Goal: Task Accomplishment & Management: Use online tool/utility

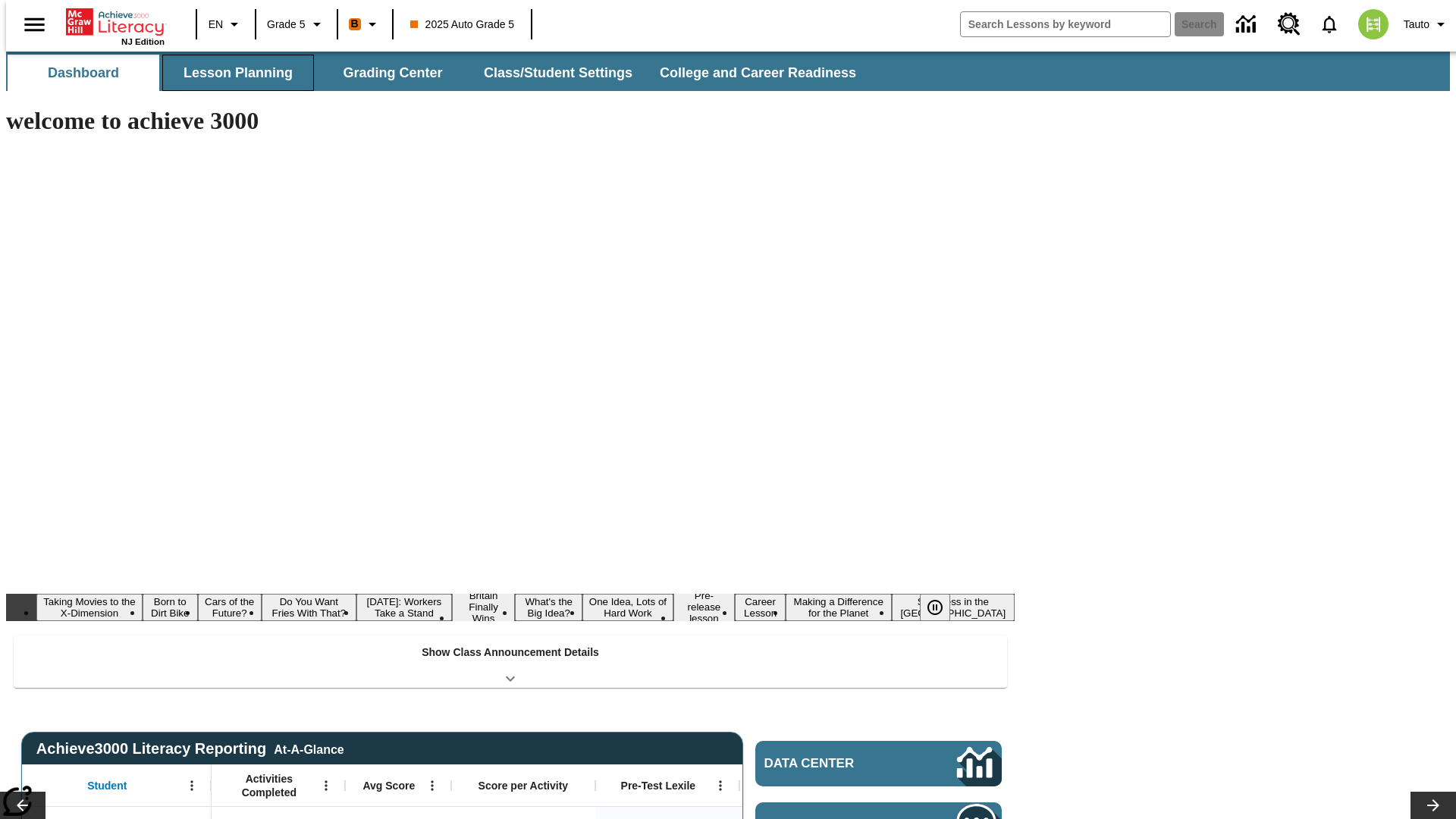
click at [232, 73] on button "Lesson Planning" at bounding box center [238, 72] width 151 height 36
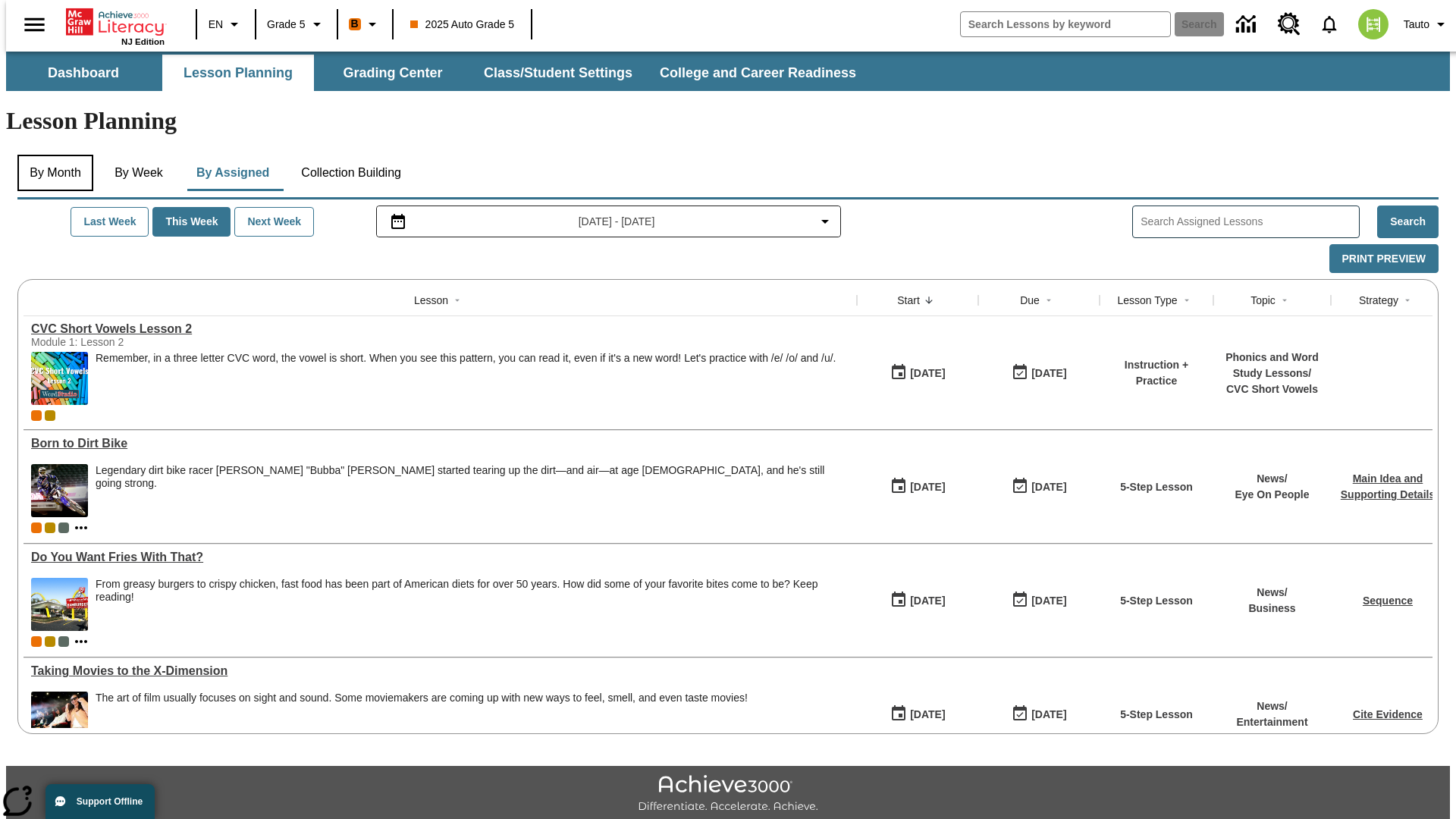
click at [50, 155] on button "By Month" at bounding box center [55, 172] width 76 height 36
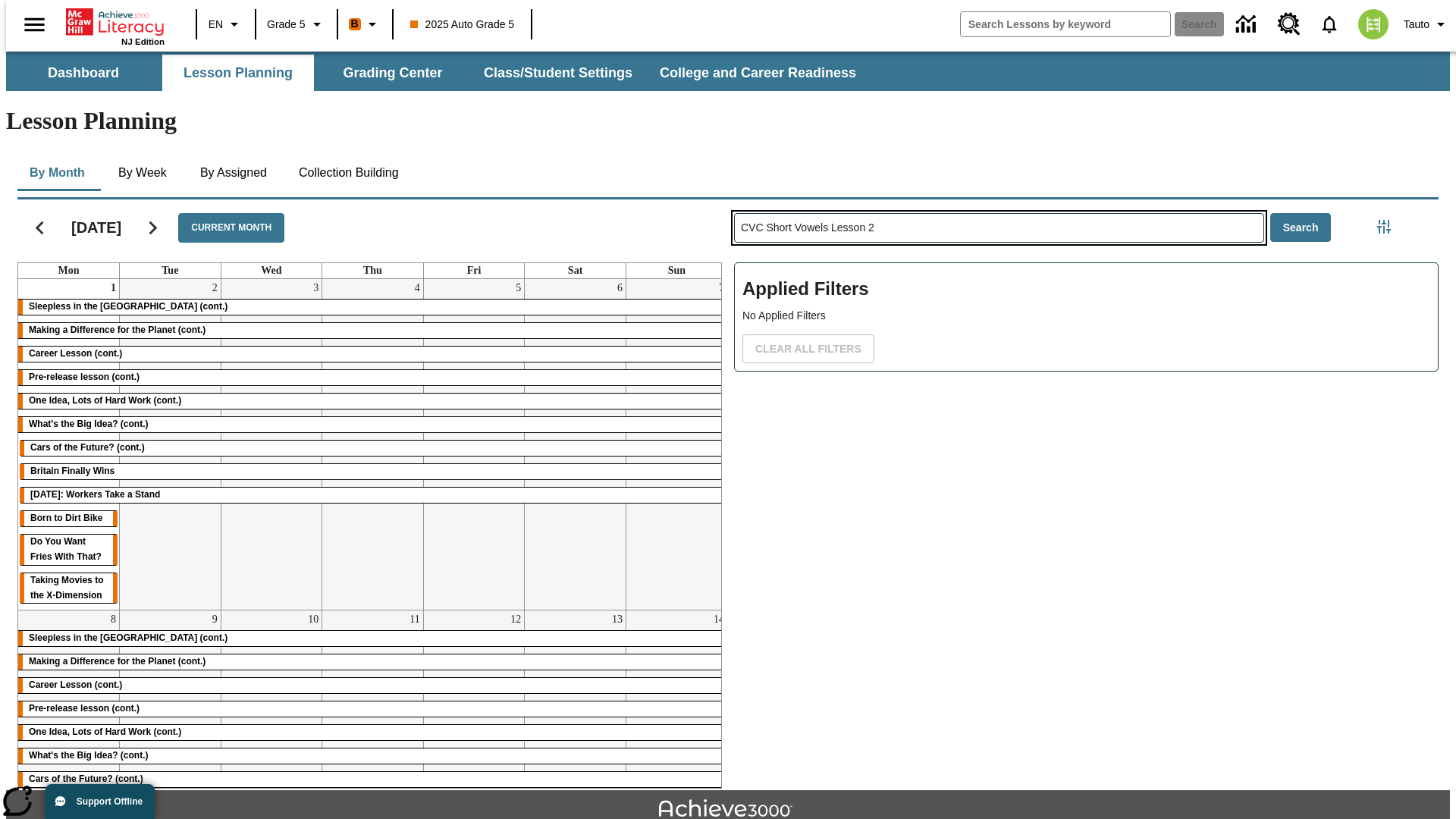
type input "CVC Short Vowels Lesson 2"
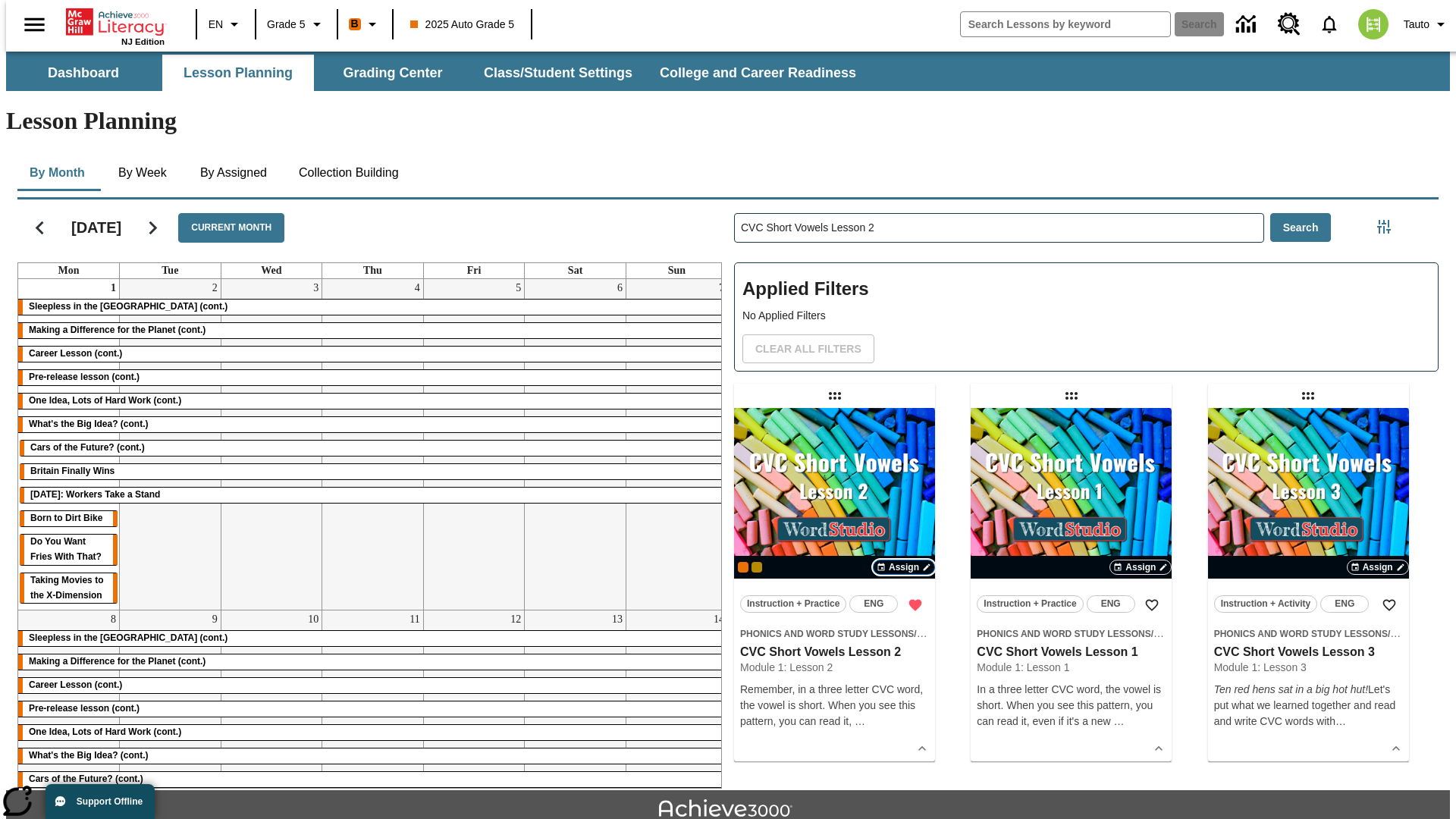
click at [904, 560] on span "Assign" at bounding box center [904, 567] width 30 height 14
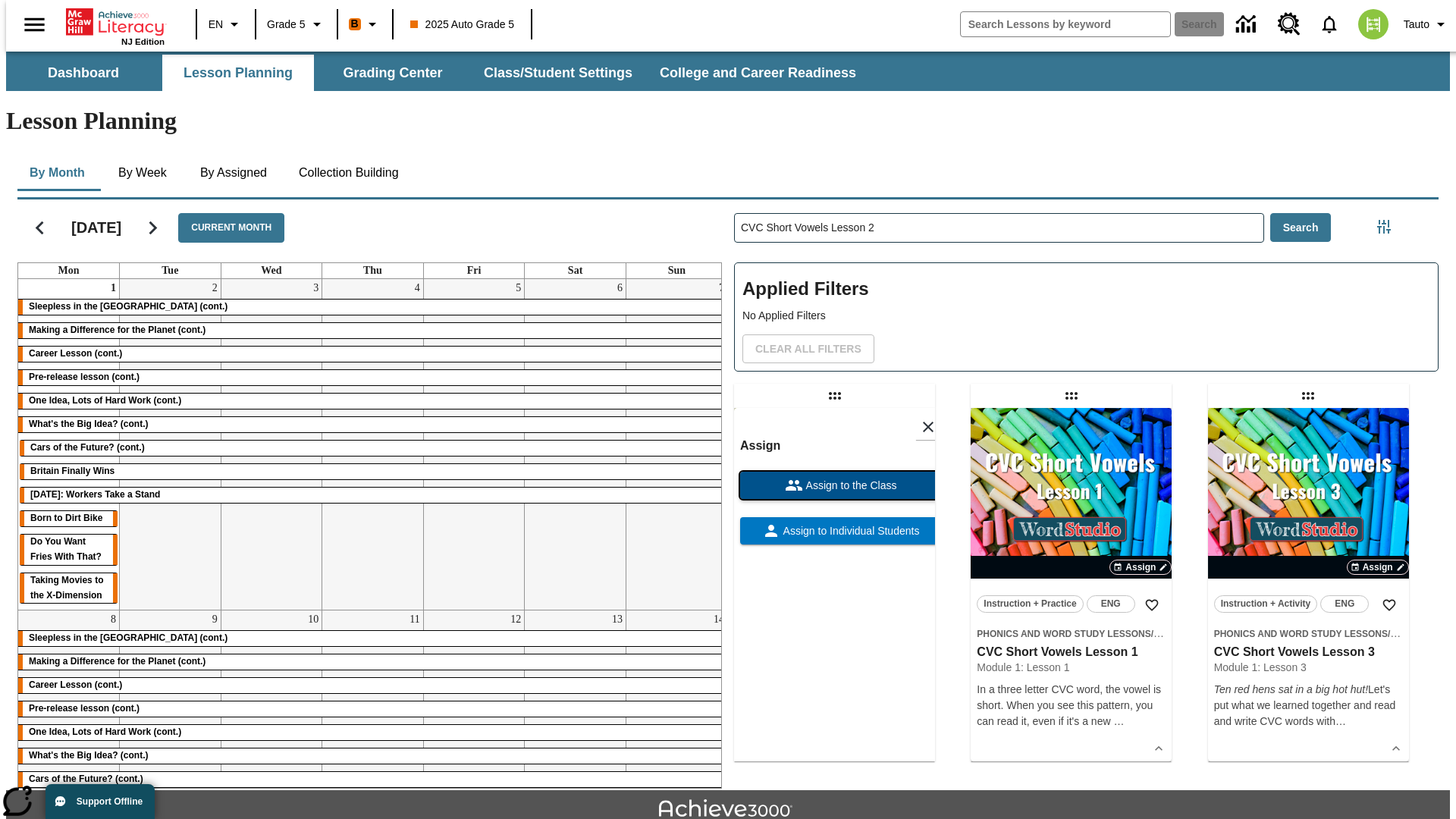
click at [834, 478] on span "Assign to the Class" at bounding box center [849, 486] width 94 height 16
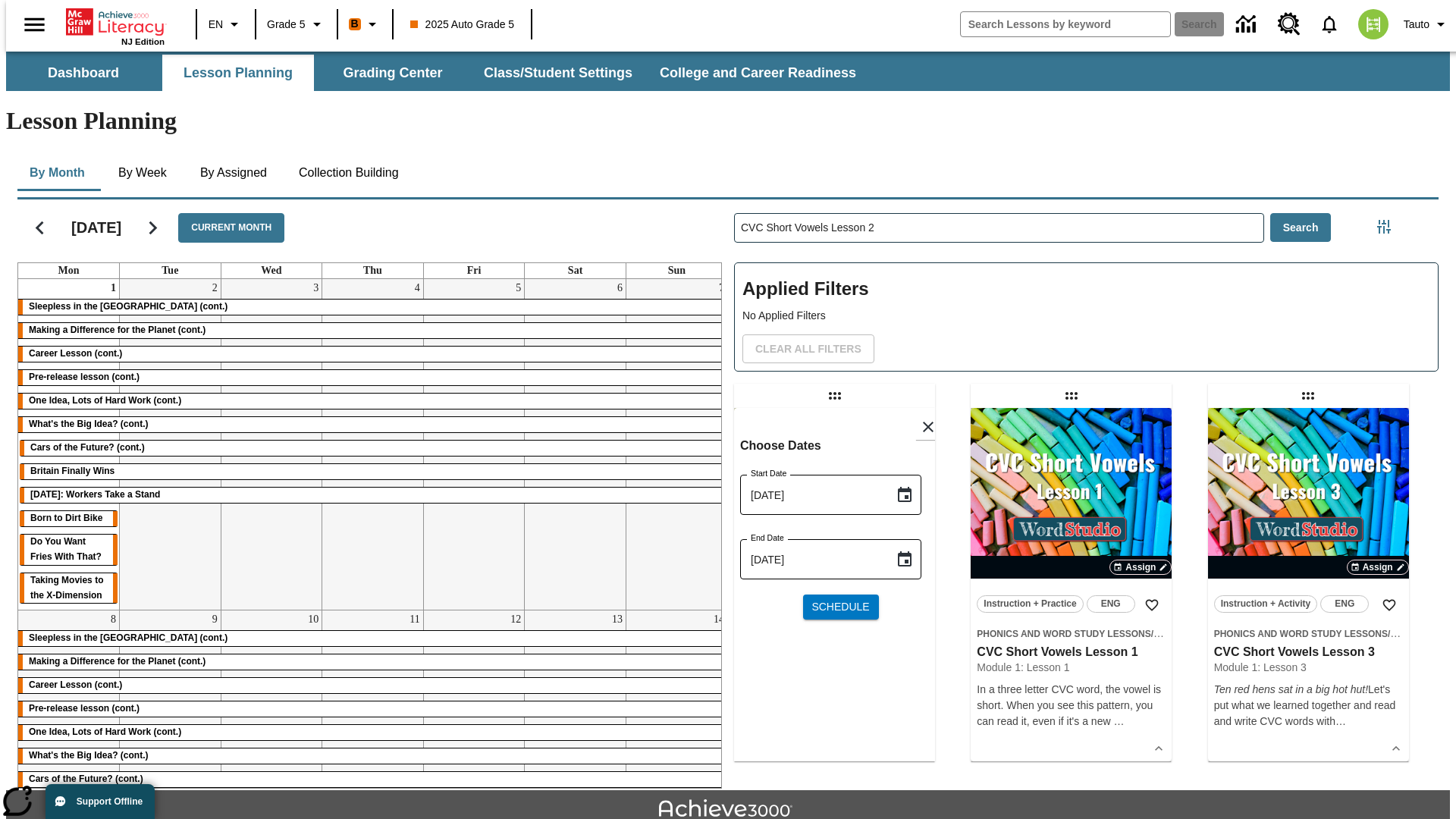
scroll to position [34, 0]
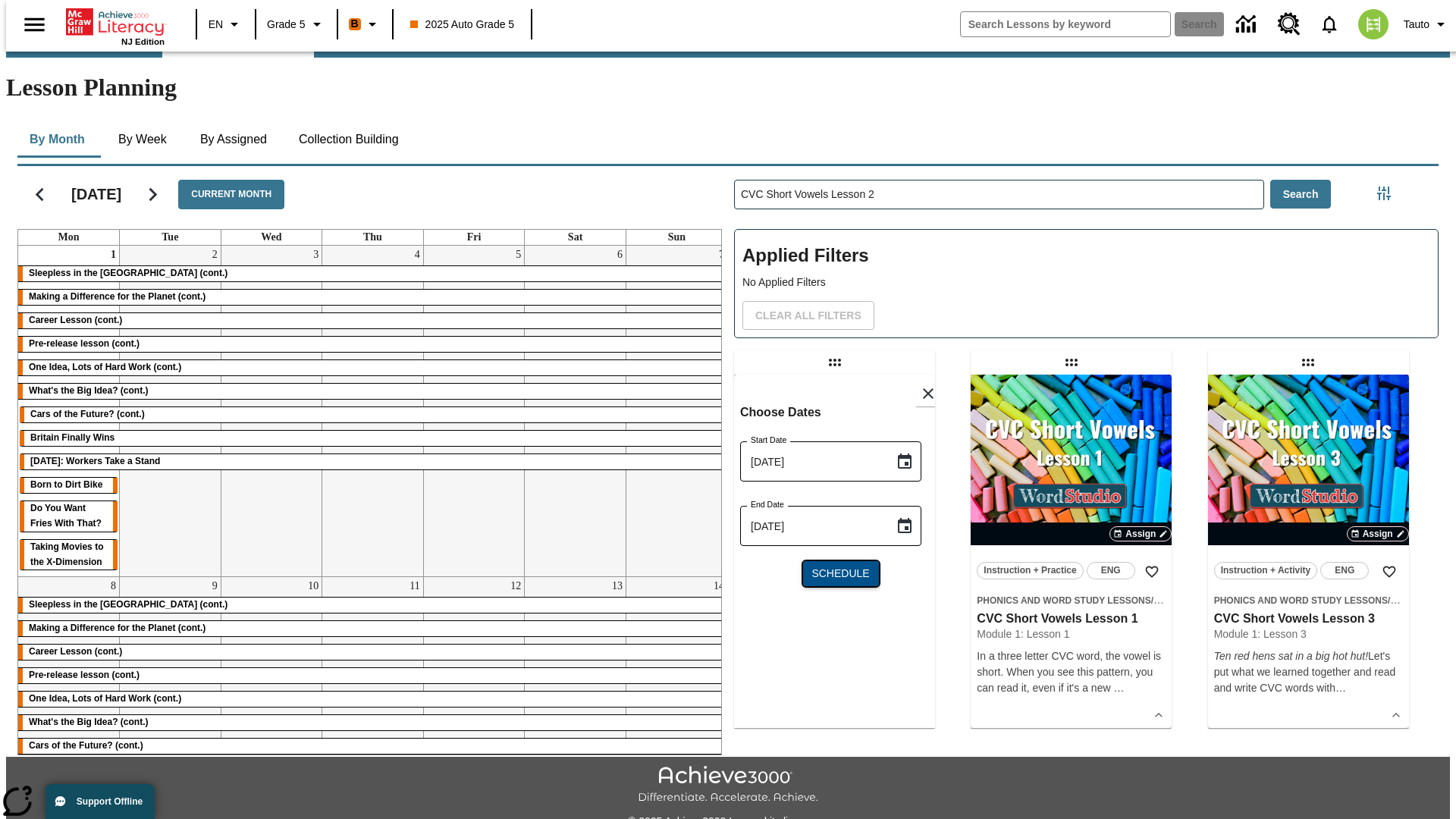
click at [834, 566] on span "Schedule" at bounding box center [840, 574] width 58 height 16
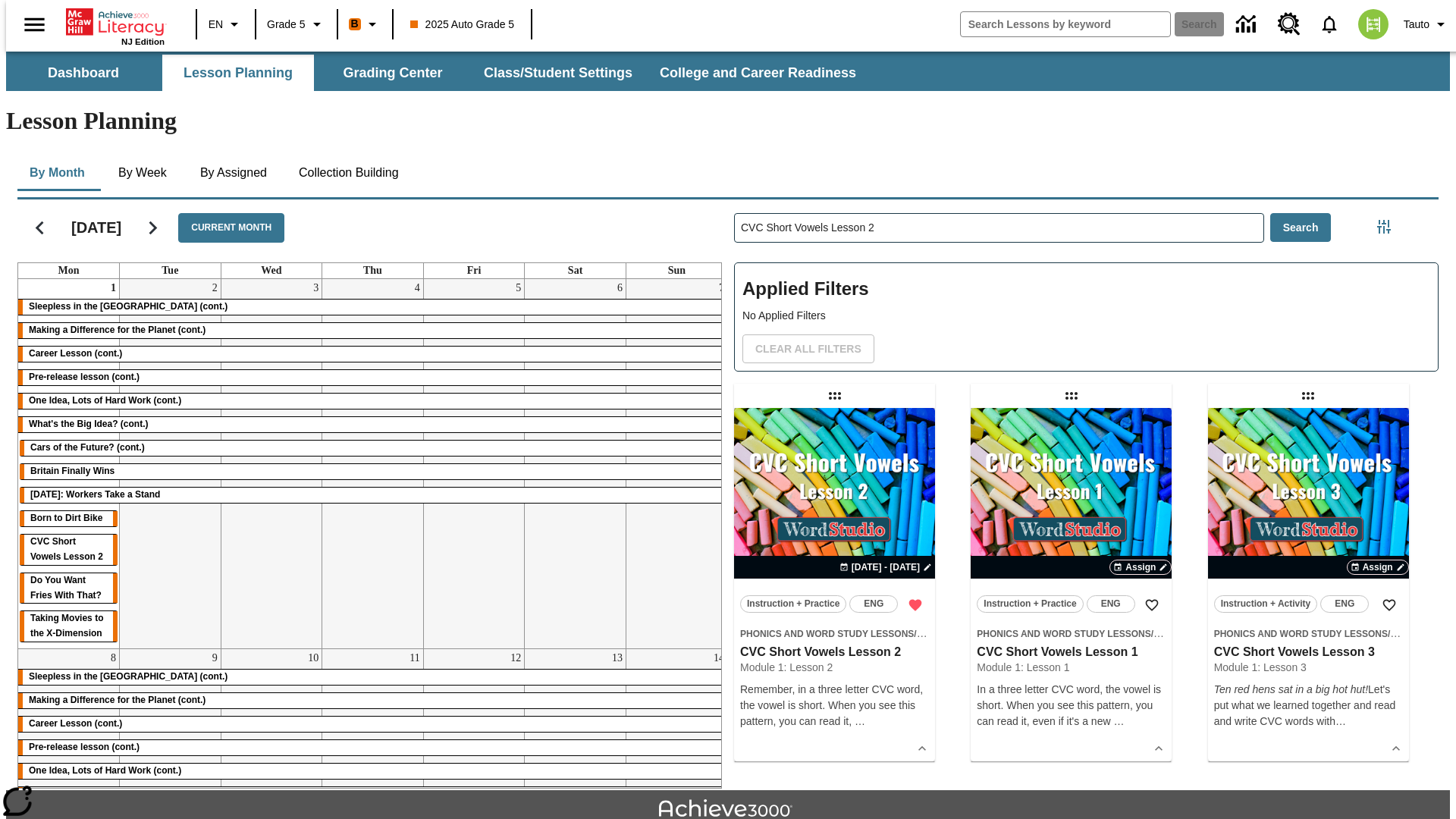
scroll to position [34, 0]
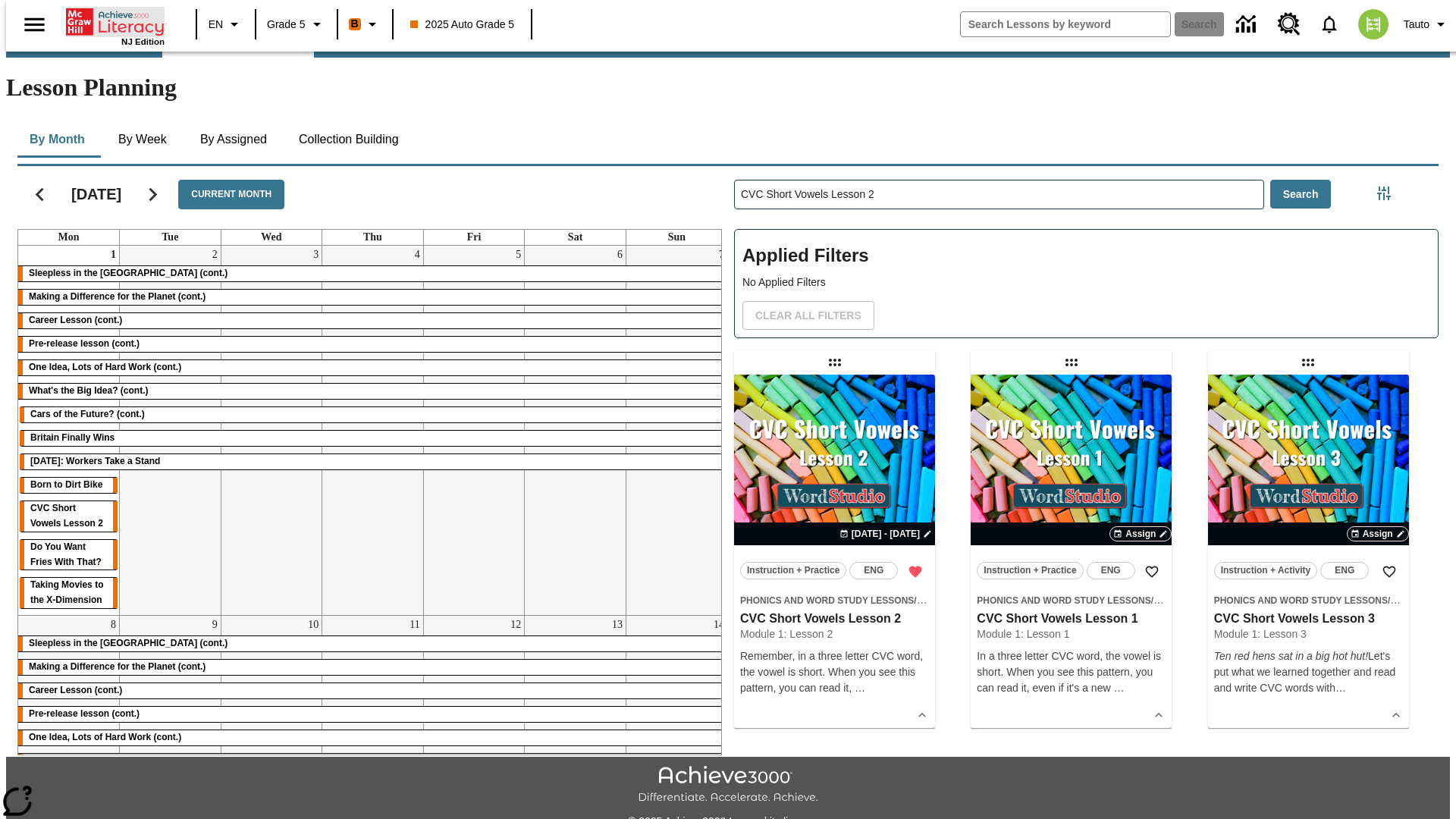
click at [109, 21] on icon "Home" at bounding box center [116, 22] width 101 height 30
